Goal: Task Accomplishment & Management: Use online tool/utility

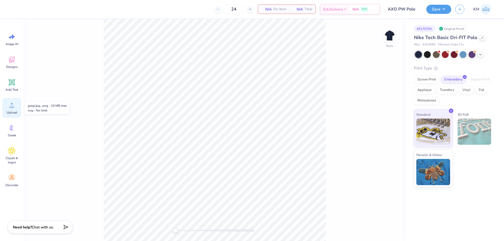
click at [10, 109] on icon at bounding box center [12, 105] width 8 height 8
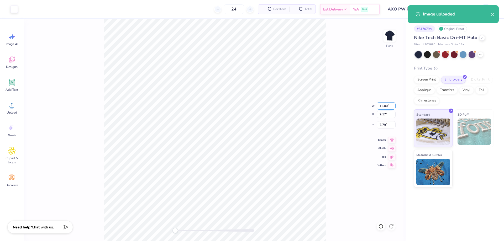
click at [382, 106] on input "12.00" at bounding box center [386, 105] width 19 height 7
type input "3.5"
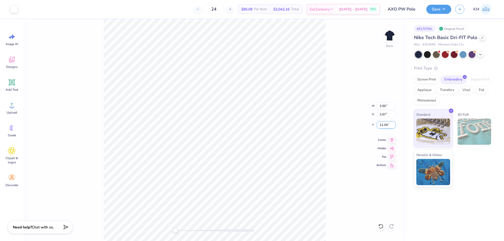
click at [383, 123] on input "11.04" at bounding box center [386, 124] width 19 height 7
type input "3"
click at [436, 11] on button "Save" at bounding box center [439, 8] width 25 height 9
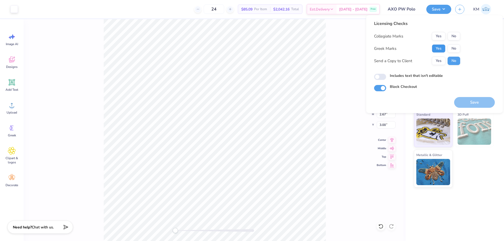
click at [437, 49] on button "Yes" at bounding box center [439, 48] width 14 height 8
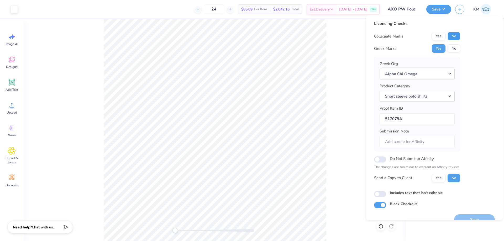
click at [453, 38] on button "No" at bounding box center [454, 36] width 13 height 8
click at [415, 143] on input "Submission Note" at bounding box center [417, 141] width 75 height 11
click at [463, 129] on div "Licensing Checks Collegiate Marks Yes No Greek Marks Yes No Greek Org Alpha Chi…" at bounding box center [434, 114] width 121 height 188
drag, startPoint x: 447, startPoint y: 179, endPoint x: 441, endPoint y: 180, distance: 6.6
click at [447, 179] on div "Yes No" at bounding box center [446, 178] width 28 height 8
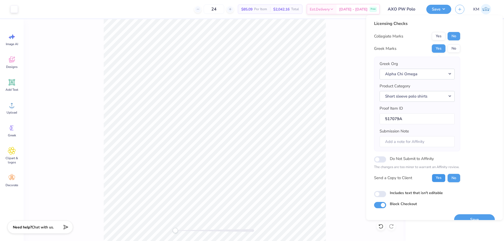
click at [441, 180] on button "Yes" at bounding box center [439, 178] width 14 height 8
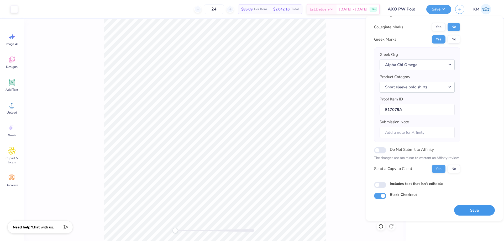
click at [473, 212] on button "Save" at bounding box center [474, 210] width 41 height 11
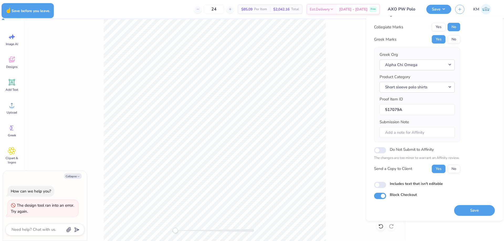
type textarea "x"
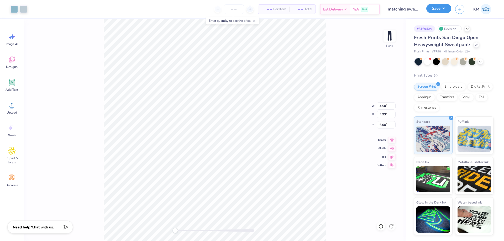
click at [432, 13] on button "Save" at bounding box center [439, 8] width 25 height 9
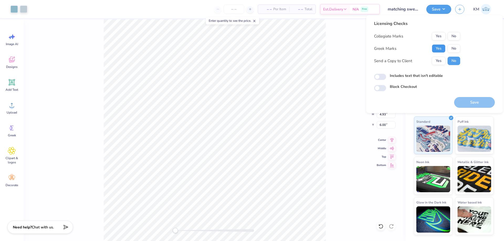
click at [441, 49] on button "Yes" at bounding box center [439, 48] width 14 height 8
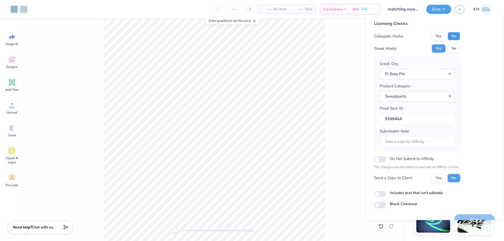
click at [457, 34] on button "No" at bounding box center [454, 36] width 13 height 8
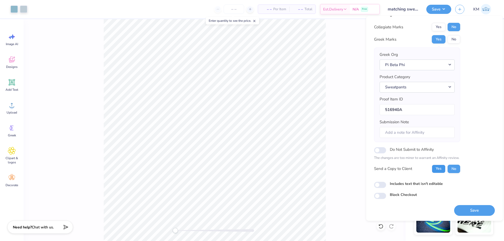
click at [442, 170] on button "Yes" at bounding box center [439, 169] width 14 height 8
click at [466, 208] on button "Save" at bounding box center [474, 210] width 41 height 11
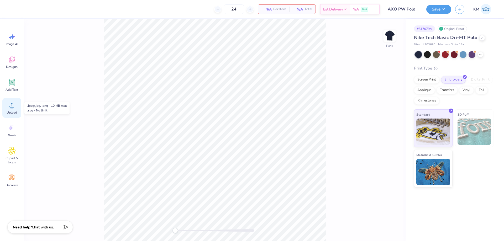
click at [10, 107] on icon at bounding box center [12, 105] width 8 height 8
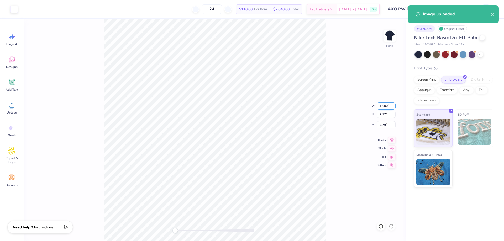
click at [387, 106] on input "12.00" at bounding box center [386, 105] width 19 height 7
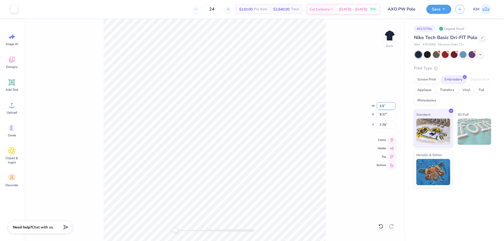
type input "3.5"
click at [383, 122] on input "11.04" at bounding box center [386, 124] width 19 height 7
type input "3"
click at [444, 10] on button "Save" at bounding box center [439, 8] width 25 height 9
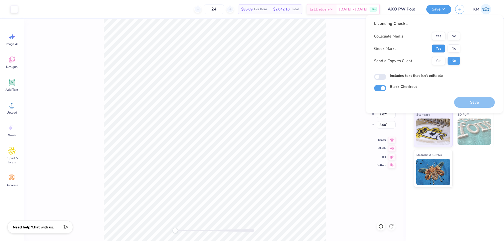
click at [434, 48] on button "Yes" at bounding box center [439, 48] width 14 height 8
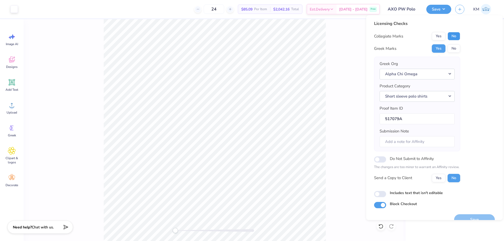
click at [452, 36] on button "No" at bounding box center [454, 36] width 13 height 8
click at [439, 177] on button "Yes" at bounding box center [439, 178] width 14 height 8
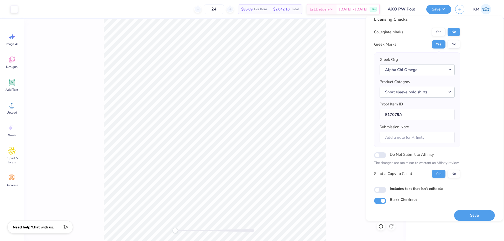
scroll to position [10, 0]
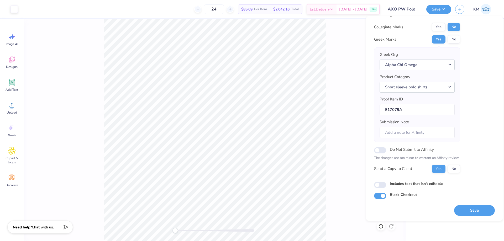
click at [463, 211] on button "Save" at bounding box center [474, 210] width 41 height 11
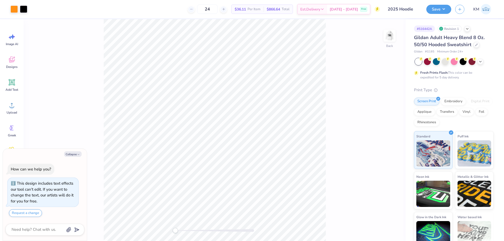
click at [382, 48] on div "Back" at bounding box center [215, 130] width 382 height 222
click at [387, 37] on img at bounding box center [389, 35] width 21 height 21
type textarea "x"
